Goal: Task Accomplishment & Management: Complete application form

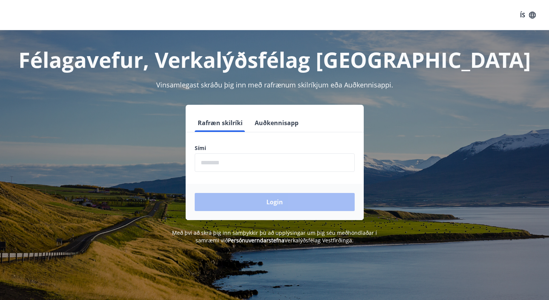
click at [209, 154] on input "phone" at bounding box center [275, 163] width 160 height 18
type input "********"
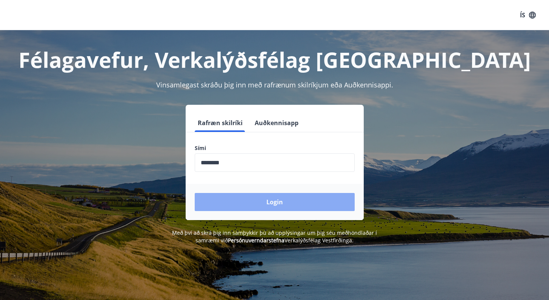
click at [262, 196] on button "Login" at bounding box center [275, 202] width 160 height 18
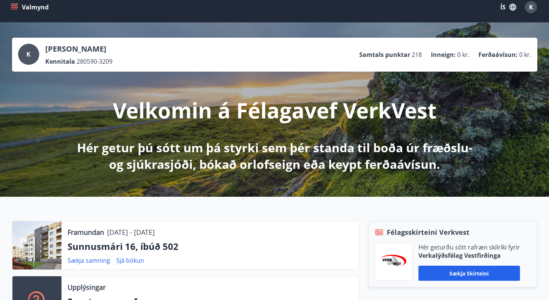
scroll to position [8, 0]
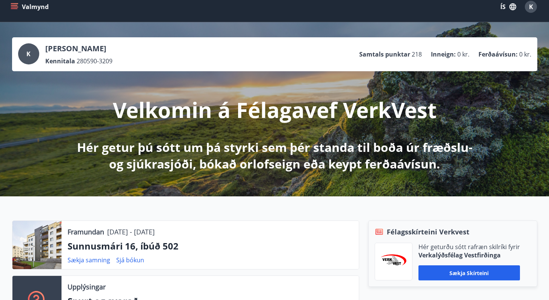
click at [16, 11] on button "Valmynd" at bounding box center [30, 7] width 43 height 14
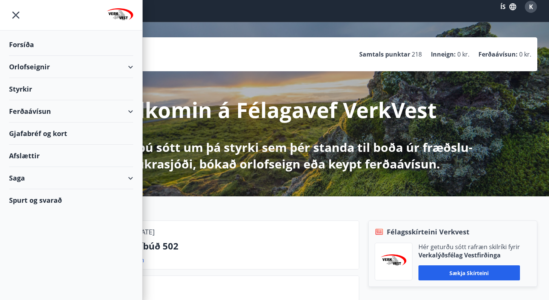
click at [25, 89] on div "Styrkir" at bounding box center [71, 89] width 124 height 22
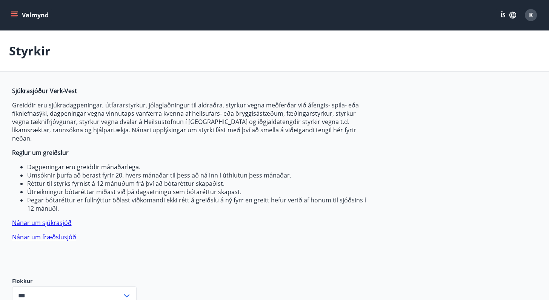
type input "***"
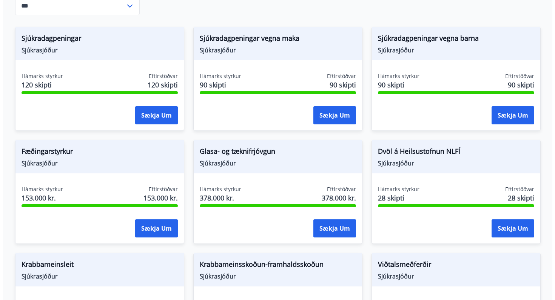
scroll to position [291, 0]
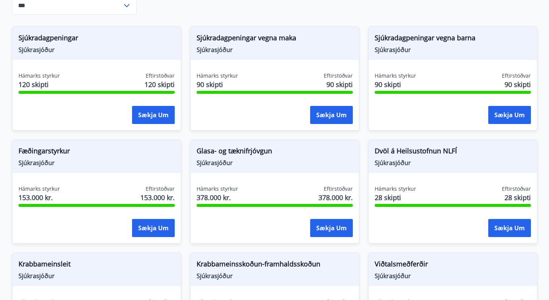
click at [257, 27] on div "Sjúkradagpeningar vegna maka Sjúkrasjóður" at bounding box center [275, 43] width 168 height 33
click at [256, 33] on span "Sjúkradagpeningar vegna maka" at bounding box center [275, 39] width 156 height 13
click at [322, 106] on button "Sækja um" at bounding box center [331, 115] width 43 height 18
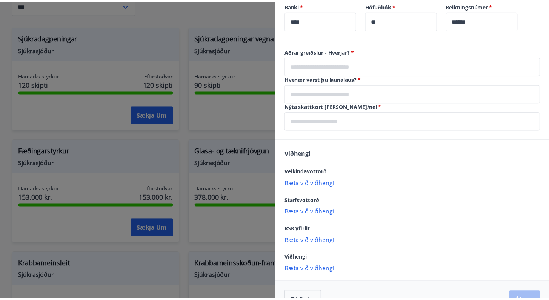
scroll to position [494, 0]
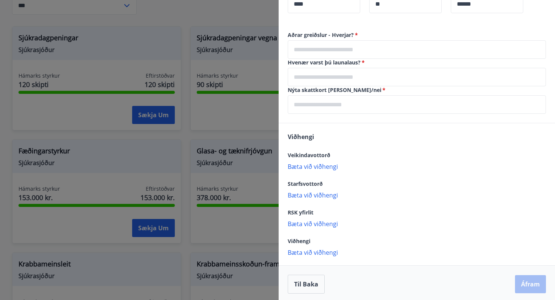
click at [269, 105] on div at bounding box center [277, 150] width 555 height 300
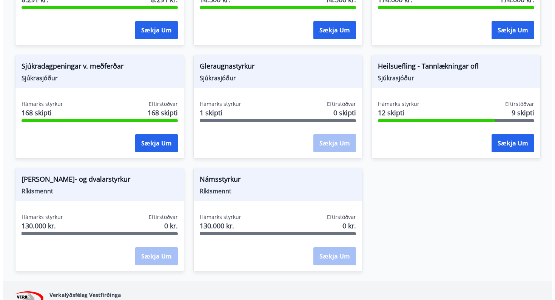
scroll to position [609, 0]
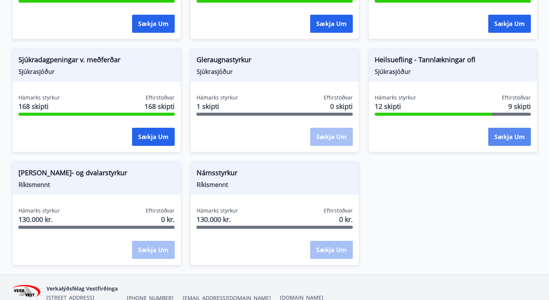
click at [498, 128] on button "Sækja um" at bounding box center [509, 137] width 43 height 18
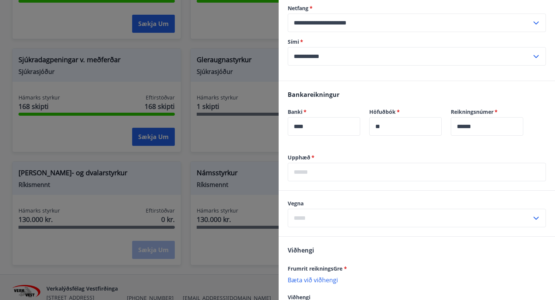
scroll to position [365, 0]
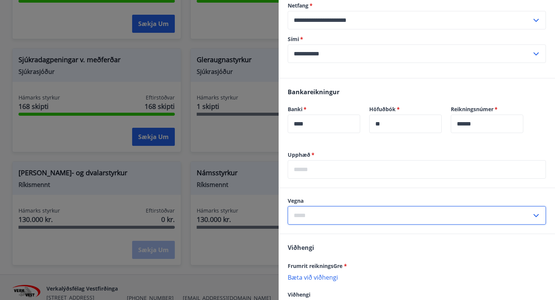
click at [321, 211] on input "text" at bounding box center [410, 215] width 244 height 18
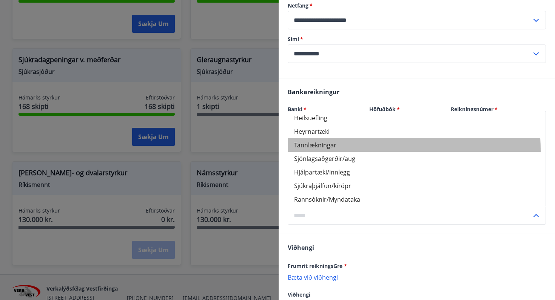
click at [338, 151] on li "Tannlækningar" at bounding box center [416, 146] width 257 height 14
type input "**********"
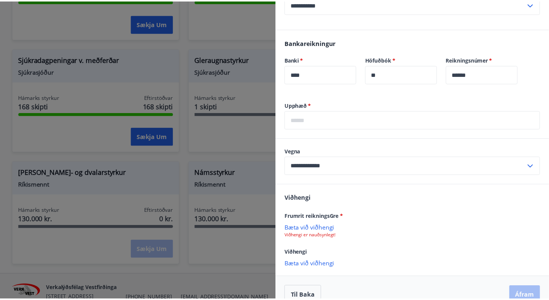
scroll to position [428, 0]
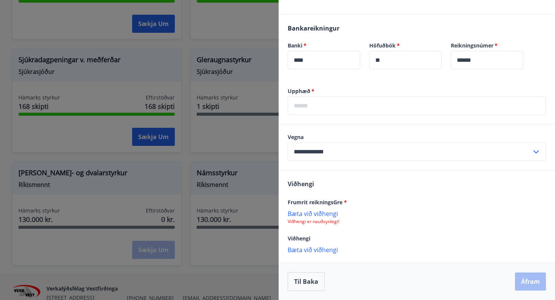
click at [324, 216] on p "Bæta við viðhengi" at bounding box center [417, 214] width 258 height 8
click at [253, 149] on div at bounding box center [277, 150] width 555 height 300
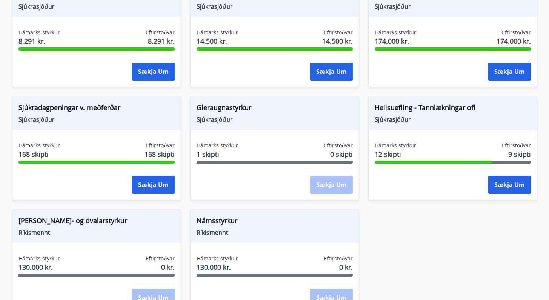
scroll to position [561, 0]
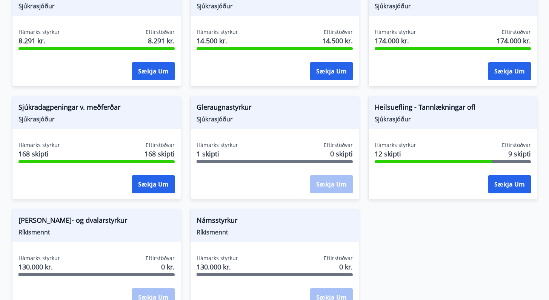
click at [96, 102] on span "Sjúkradagpeningar v. meðferðar" at bounding box center [96, 108] width 156 height 13
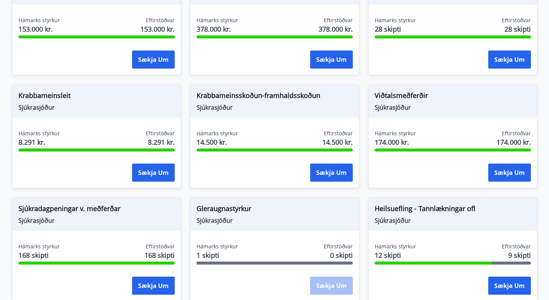
scroll to position [456, 0]
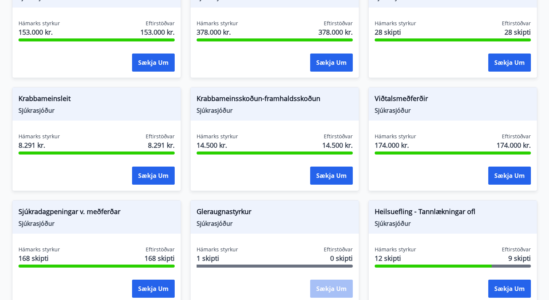
click at [405, 94] on span "Viðtalsmeðferðir" at bounding box center [453, 100] width 156 height 13
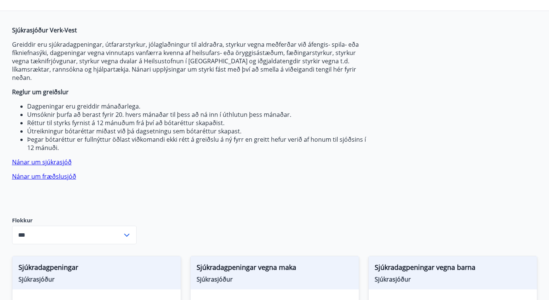
scroll to position [0, 0]
